Goal: Task Accomplishment & Management: Complete application form

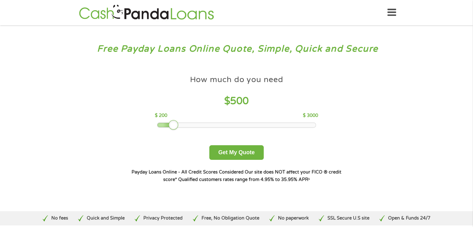
drag, startPoint x: 201, startPoint y: 124, endPoint x: 174, endPoint y: 124, distance: 26.5
click at [174, 124] on div at bounding box center [174, 125] width 10 height 10
click at [232, 152] on button "Get My Quote" at bounding box center [236, 152] width 54 height 15
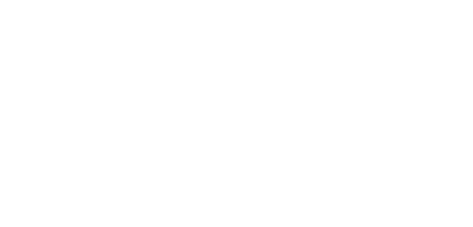
click at [0, 0] on html at bounding box center [0, 0] width 0 height 0
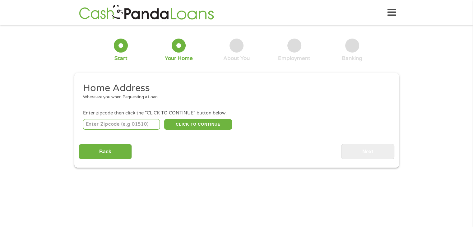
click at [100, 124] on input "number" at bounding box center [121, 124] width 77 height 11
type input "77070"
click at [198, 122] on button "CLICK TO CONTINUE" at bounding box center [198, 124] width 68 height 11
type input "77070"
type input "[GEOGRAPHIC_DATA]"
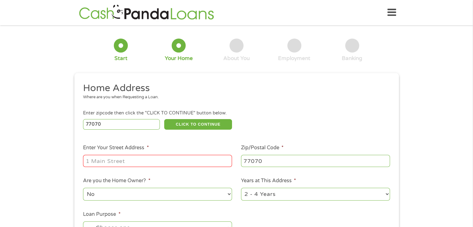
click at [113, 165] on input "Enter Your Street Address *" at bounding box center [157, 161] width 149 height 12
type input "[STREET_ADDRESS]"
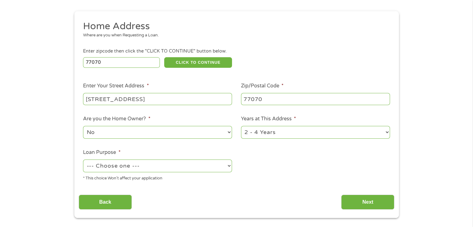
scroll to position [62, 0]
click at [229, 166] on select "--- Choose one --- Pay Bills Debt Consolidation Home Improvement Major Purchase…" at bounding box center [157, 165] width 149 height 13
select select "other"
click at [83, 160] on select "--- Choose one --- Pay Bills Debt Consolidation Home Improvement Major Purchase…" at bounding box center [157, 165] width 149 height 13
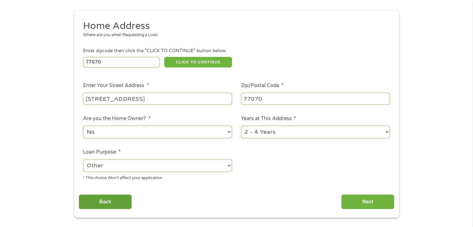
click at [122, 201] on input "Back" at bounding box center [105, 201] width 53 height 15
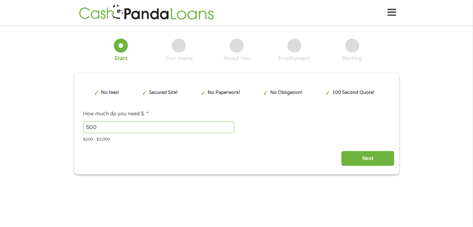
scroll to position [0, 0]
click at [350, 160] on input "Next" at bounding box center [367, 158] width 53 height 15
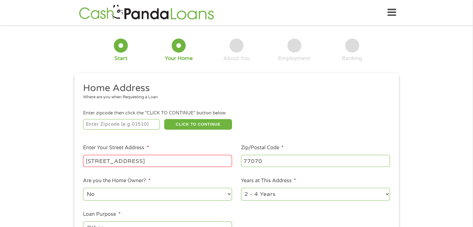
scroll to position [2, 2]
click at [101, 127] on input "number" at bounding box center [121, 124] width 77 height 11
type input "77070"
click at [215, 127] on button "CLICK TO CONTINUE" at bounding box center [198, 124] width 68 height 11
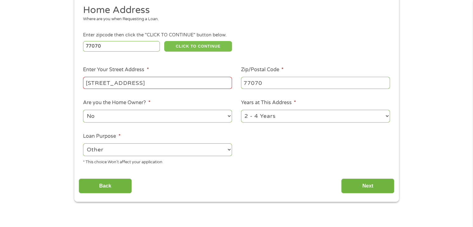
scroll to position [93, 0]
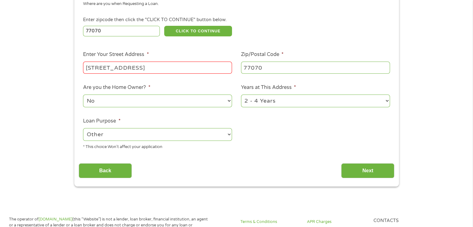
click at [168, 68] on input "[STREET_ADDRESS]" at bounding box center [157, 68] width 149 height 12
click at [122, 168] on input "Back" at bounding box center [105, 170] width 53 height 15
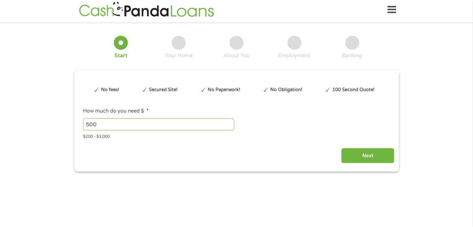
scroll to position [0, 0]
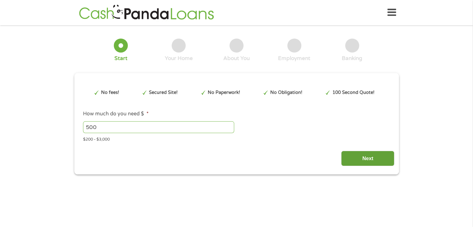
click at [350, 157] on input "Next" at bounding box center [367, 158] width 53 height 15
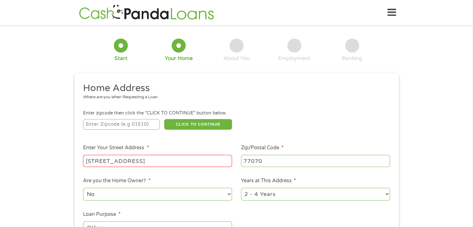
click at [132, 122] on input "number" at bounding box center [121, 124] width 77 height 11
type input "77070"
click at [195, 122] on button "CLICK TO CONTINUE" at bounding box center [198, 124] width 68 height 11
click at [152, 162] on input "[STREET_ADDRESS]" at bounding box center [157, 161] width 149 height 12
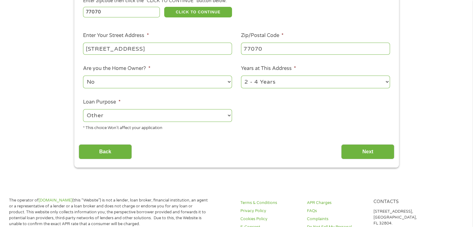
scroll to position [124, 0]
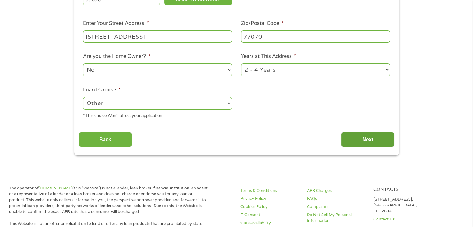
click at [347, 138] on input "Next" at bounding box center [367, 139] width 53 height 15
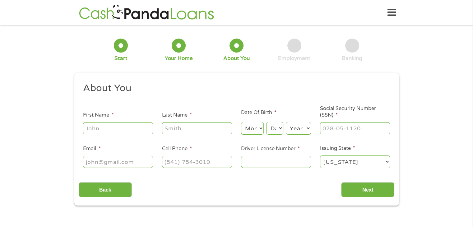
scroll to position [0, 0]
click at [111, 131] on input "First Name *" at bounding box center [118, 128] width 70 height 12
type input "[PERSON_NAME]"
type input "[EMAIL_ADDRESS][DOMAIN_NAME]"
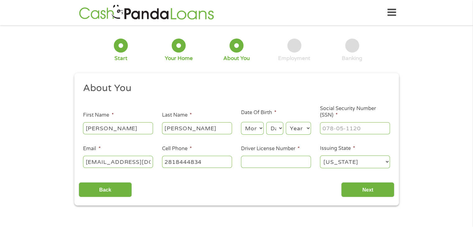
type input "[PHONE_NUMBER]"
click at [255, 129] on select "Month 1 2 3 4 5 6 7 8 9 10 11 12" at bounding box center [252, 128] width 23 height 13
select select "7"
click at [241, 122] on select "Month 1 2 3 4 5 6 7 8 9 10 11 12" at bounding box center [252, 128] width 23 height 13
click at [279, 127] on select "Day 1 2 3 4 5 6 7 8 9 10 11 12 13 14 15 16 17 18 19 20 21 22 23 24 25 26 27 28 …" at bounding box center [274, 128] width 17 height 13
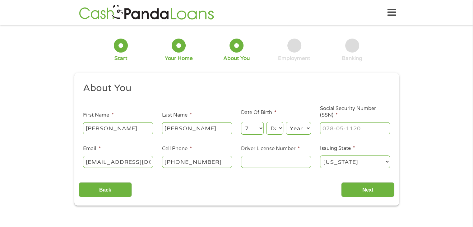
select select "19"
click at [266, 122] on select "Day 1 2 3 4 5 6 7 8 9 10 11 12 13 14 15 16 17 18 19 20 21 22 23 24 25 26 27 28 …" at bounding box center [274, 128] width 17 height 13
click at [301, 128] on select "Year [DATE] 2006 2005 2004 2003 2002 2001 2000 1999 1998 1997 1996 1995 1994 19…" at bounding box center [298, 128] width 25 height 13
select select "1960"
click at [286, 122] on select "Year [DATE] 2006 2005 2004 2003 2002 2001 2000 1999 1998 1997 1996 1995 1994 19…" at bounding box center [298, 128] width 25 height 13
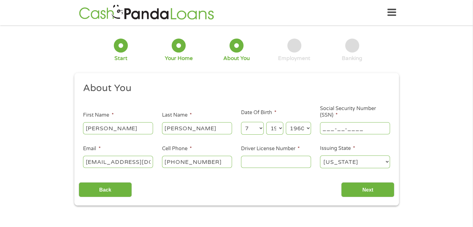
click at [331, 130] on input "___-__-____" at bounding box center [355, 128] width 70 height 12
type input "458-31-0905"
click at [255, 161] on input "Driver License Number *" at bounding box center [276, 162] width 70 height 12
type input "06584815"
click at [351, 188] on input "Next" at bounding box center [367, 189] width 53 height 15
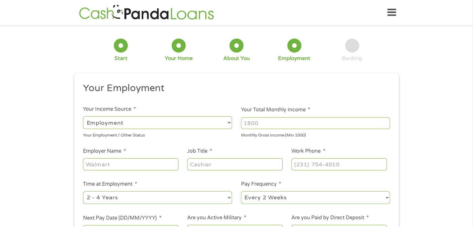
scroll to position [2, 2]
click at [230, 124] on select "--- Choose one --- Employment [DEMOGRAPHIC_DATA] Benefits" at bounding box center [157, 122] width 149 height 13
click at [83, 116] on select "--- Choose one --- Employment [DEMOGRAPHIC_DATA] Benefits" at bounding box center [157, 122] width 149 height 13
click at [263, 123] on input "Your Total Monthly Income *" at bounding box center [315, 123] width 149 height 12
type input "2996"
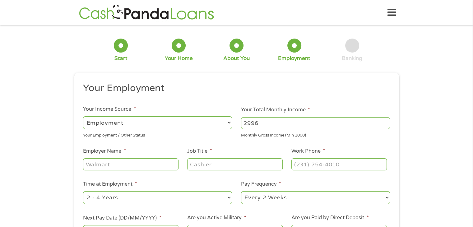
click at [111, 166] on input "Employer Name *" at bounding box center [130, 164] width 95 height 12
drag, startPoint x: 121, startPoint y: 164, endPoint x: 86, endPoint y: 164, distance: 35.2
click at [86, 164] on input "Service Advisor" at bounding box center [130, 164] width 95 height 12
click at [219, 163] on input "Job Title *" at bounding box center [234, 164] width 95 height 12
drag, startPoint x: 133, startPoint y: 165, endPoint x: 86, endPoint y: 167, distance: 47.0
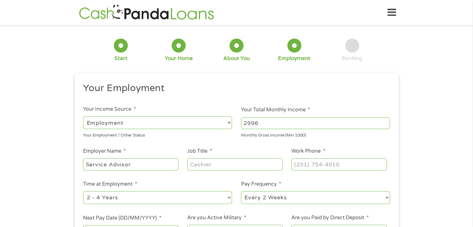
click at [86, 167] on input "Service Advisor" at bounding box center [130, 164] width 95 height 12
click at [210, 165] on input "Job Title *" at bounding box center [234, 164] width 95 height 12
click at [138, 165] on input "Service Advisor" at bounding box center [130, 164] width 95 height 12
type input "S"
type input "CDS"
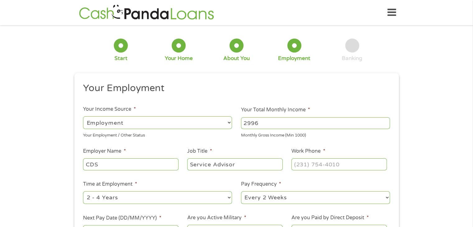
type input "Service Advisor"
click at [304, 166] on input "(___) ___-____" at bounding box center [339, 164] width 95 height 12
click at [297, 165] on input "(__8) 328-8___" at bounding box center [339, 164] width 95 height 12
type input "[PHONE_NUMBER]"
click at [228, 197] on select "--- Choose one --- 1 Year or less 1 - 2 Years 2 - 4 Years Over 4 Years" at bounding box center [157, 197] width 149 height 13
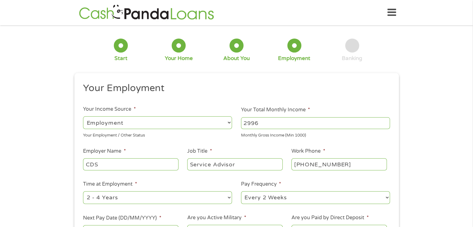
select select "24months"
click at [83, 192] on select "--- Choose one --- 1 Year or less 1 - 2 Years 2 - 4 Years Over 4 Years" at bounding box center [157, 197] width 149 height 13
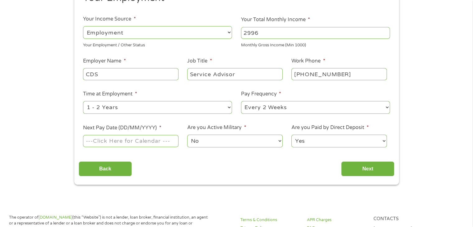
scroll to position [93, 0]
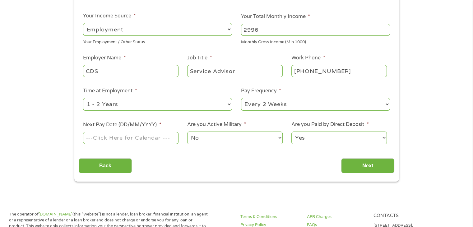
click at [120, 137] on input "Next Pay Date (DD/MM/YYYY) *" at bounding box center [130, 138] width 95 height 12
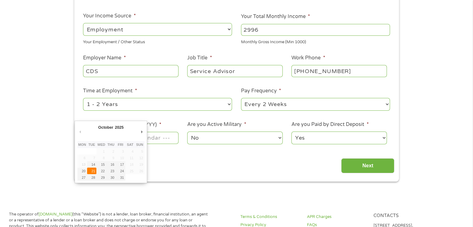
type input "[DATE]"
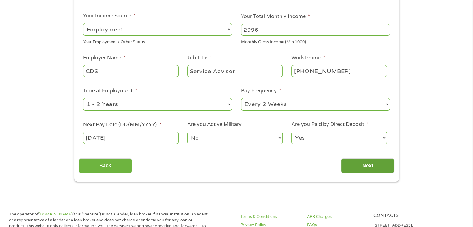
click at [350, 167] on input "Next" at bounding box center [367, 165] width 53 height 15
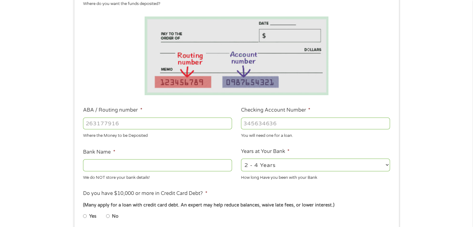
click at [92, 125] on input "ABA / Routing number *" at bounding box center [157, 124] width 149 height 12
click at [95, 124] on input "ABA / Routing number *" at bounding box center [157, 124] width 149 height 12
type input "111000025"
type input "BANK OF AMERICA NA"
type input "111000025"
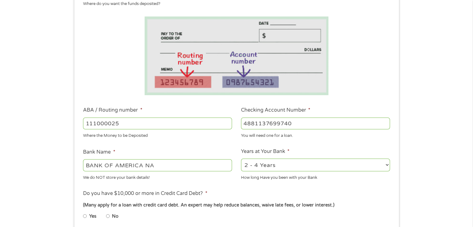
type input "4881137699740"
click at [349, 164] on select "2 - 4 Years 6 - 12 Months 1 - 2 Years Over 4 Years" at bounding box center [315, 165] width 149 height 13
select select "60months"
click at [241, 159] on select "2 - 4 Years 6 - 12 Months 1 - 2 Years Over 4 Years" at bounding box center [315, 165] width 149 height 13
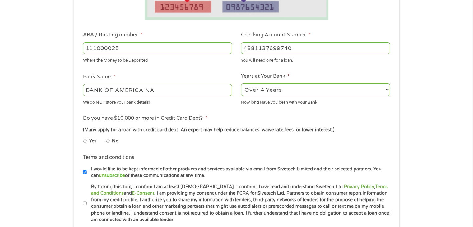
scroll to position [187, 0]
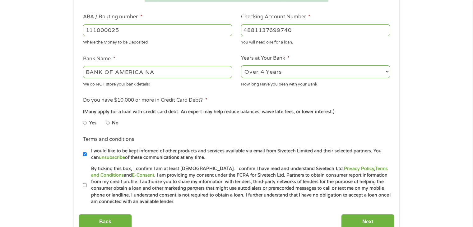
click at [84, 124] on input "Yes" at bounding box center [85, 123] width 4 height 10
radio input "true"
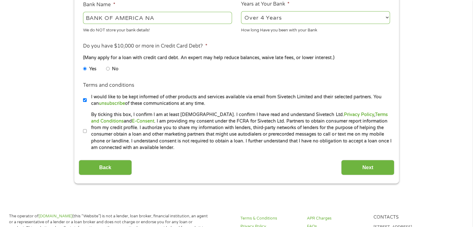
scroll to position [249, 0]
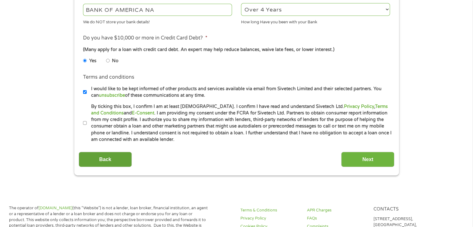
click at [119, 158] on input "Back" at bounding box center [105, 159] width 53 height 15
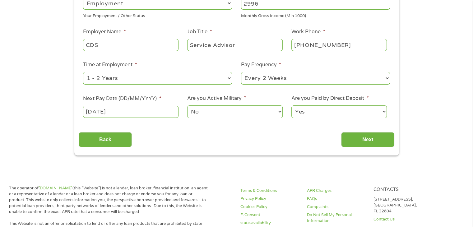
scroll to position [124, 0]
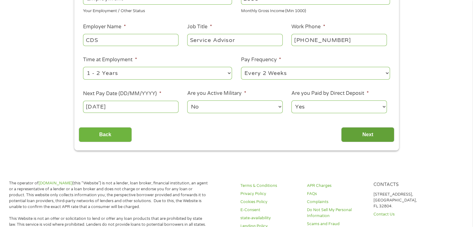
click at [348, 133] on input "Next" at bounding box center [367, 134] width 53 height 15
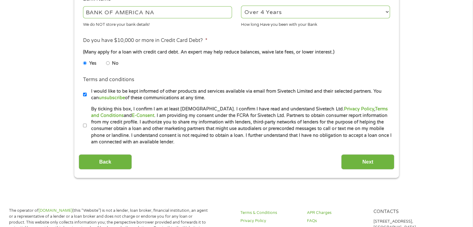
scroll to position [249, 0]
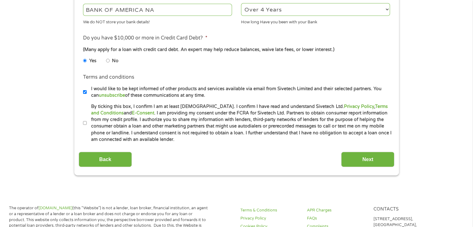
click at [85, 123] on input "By ticking this box, I confirm I am at least [DEMOGRAPHIC_DATA]. I confirm I ha…" at bounding box center [85, 123] width 4 height 10
checkbox input "true"
click at [347, 159] on input "Next" at bounding box center [367, 159] width 53 height 15
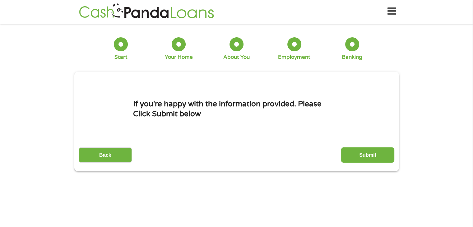
scroll to position [0, 0]
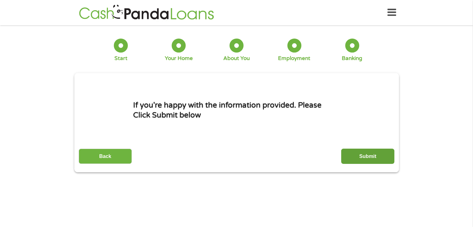
click at [352, 157] on input "Submit" at bounding box center [367, 156] width 53 height 15
